Goal: Information Seeking & Learning: Learn about a topic

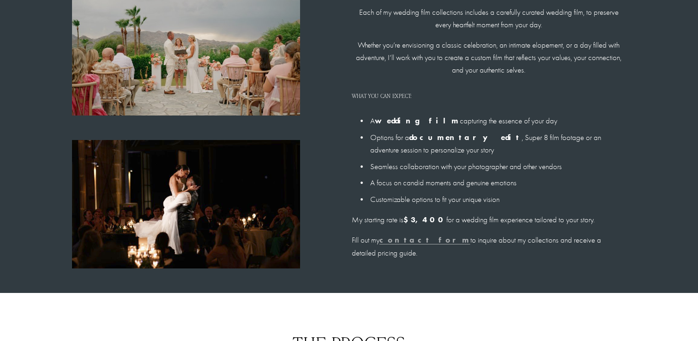
scroll to position [717, 0]
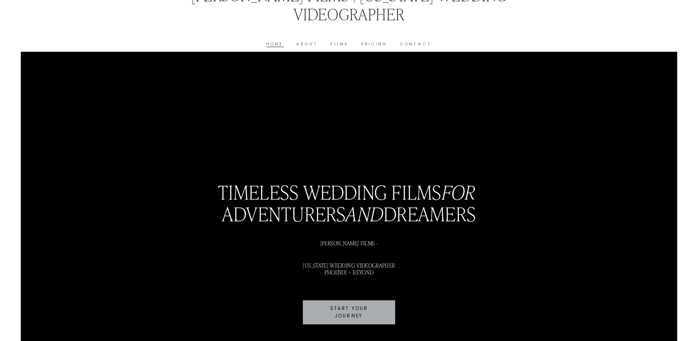
scroll to position [20, 0]
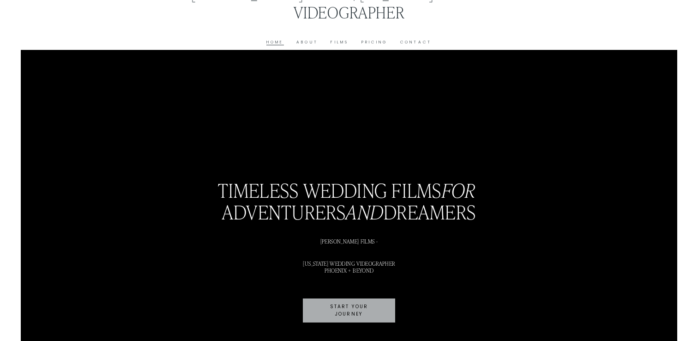
click at [374, 45] on link "Pricing" at bounding box center [375, 42] width 26 height 7
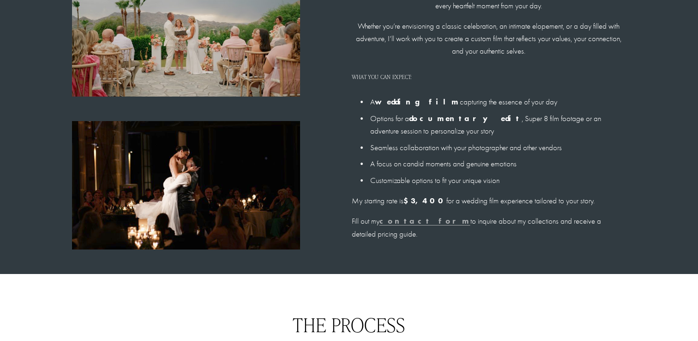
scroll to position [736, 0]
